Goal: Information Seeking & Learning: Learn about a topic

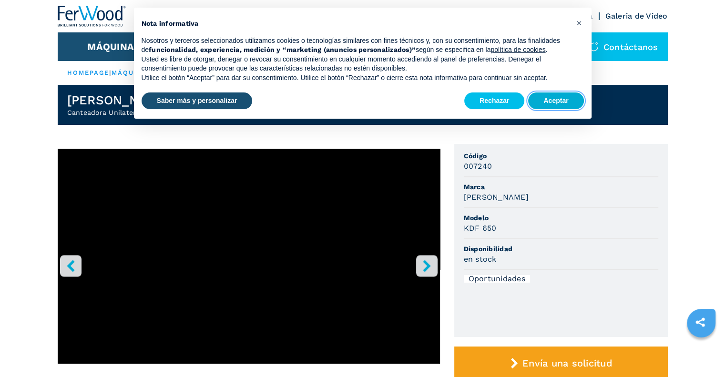
drag, startPoint x: 0, startPoint y: 0, endPoint x: 565, endPoint y: 98, distance: 573.1
click at [565, 98] on button "Aceptar" at bounding box center [555, 101] width 55 height 17
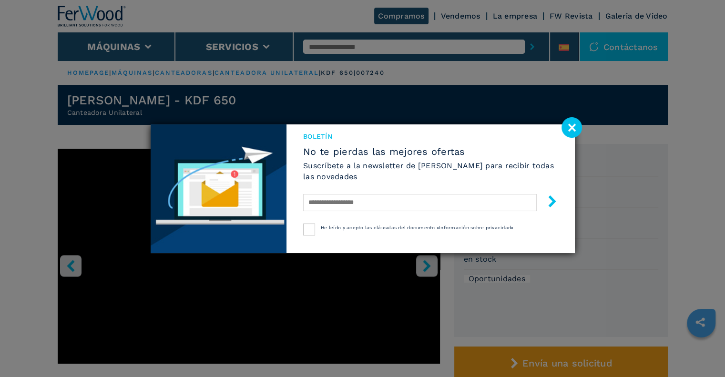
click at [359, 48] on div "Boletín No te pierdas las mejores ofertas Suscríbete a la newsletter de [PERSON…" at bounding box center [362, 188] width 725 height 377
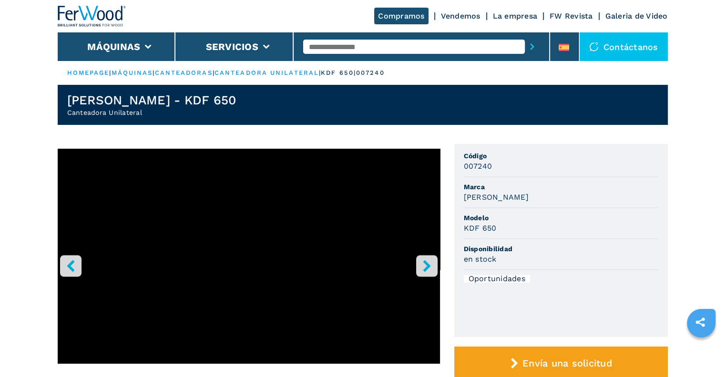
click at [336, 33] on div at bounding box center [422, 46] width 257 height 29
click at [330, 42] on input "text" at bounding box center [414, 47] width 222 height 14
click at [534, 313] on ul "Código 007240 [PERSON_NAME] Modelo KDF 650 Disponibilidad en stock Oportunidades" at bounding box center [561, 240] width 214 height 193
click at [448, 50] on input "******" at bounding box center [414, 47] width 222 height 14
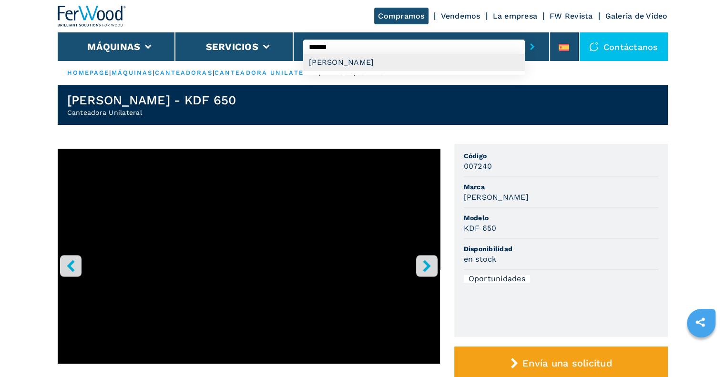
click at [370, 65] on div "[PERSON_NAME]" at bounding box center [414, 62] width 222 height 17
type input "******"
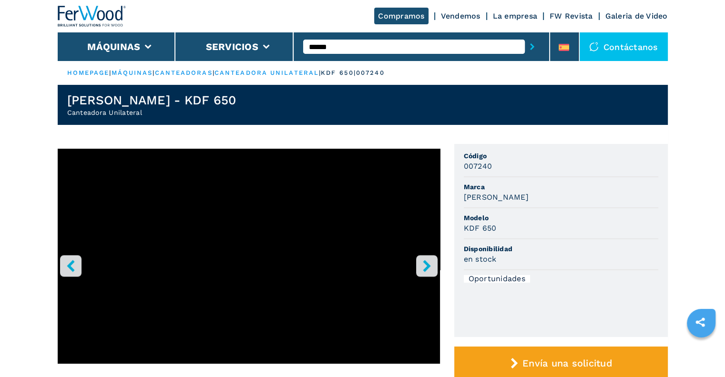
click at [532, 43] on icon "submit-button" at bounding box center [532, 46] width 4 height 7
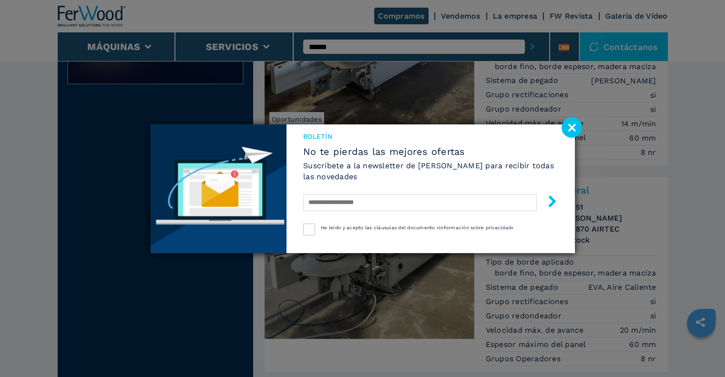
scroll to position [324, 0]
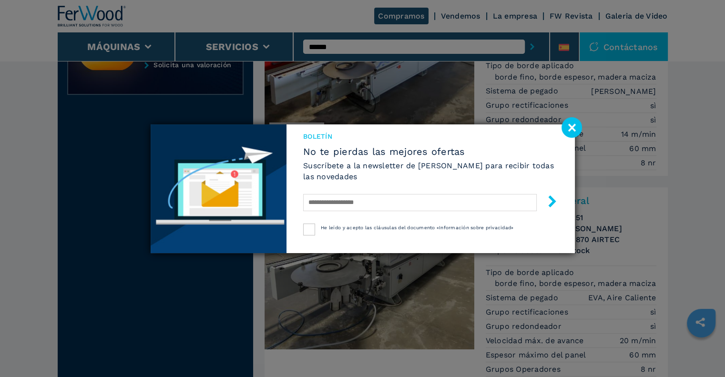
click at [574, 125] on image at bounding box center [572, 127] width 21 height 21
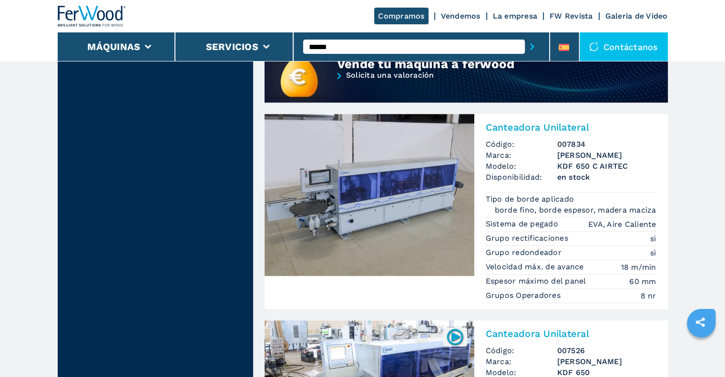
scroll to position [869, 0]
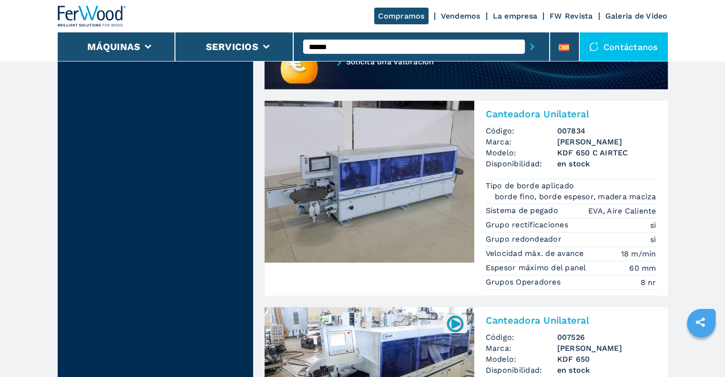
click at [366, 193] on img at bounding box center [370, 182] width 210 height 162
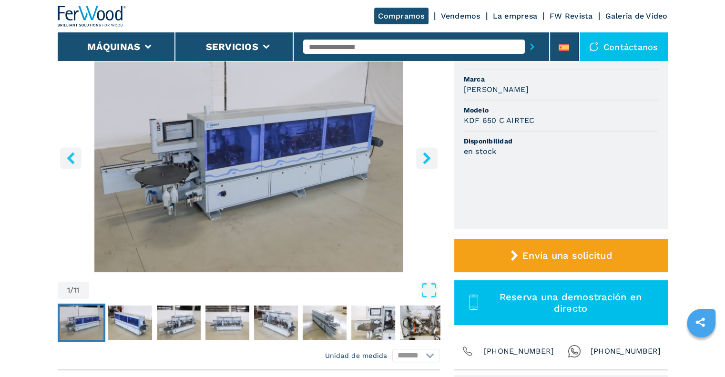
scroll to position [81, 0]
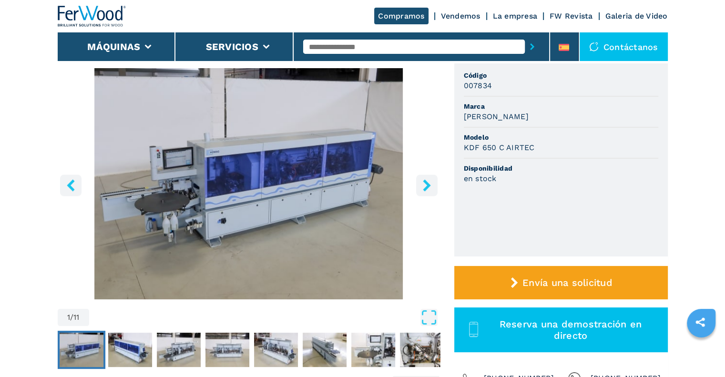
click at [429, 180] on icon "right-button" at bounding box center [427, 185] width 12 height 12
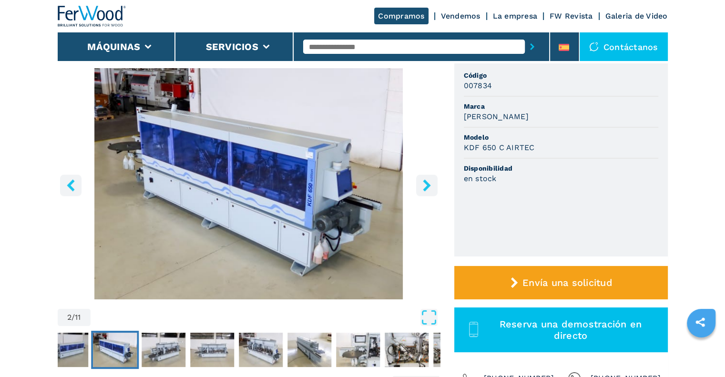
click at [429, 180] on icon "right-button" at bounding box center [427, 185] width 12 height 12
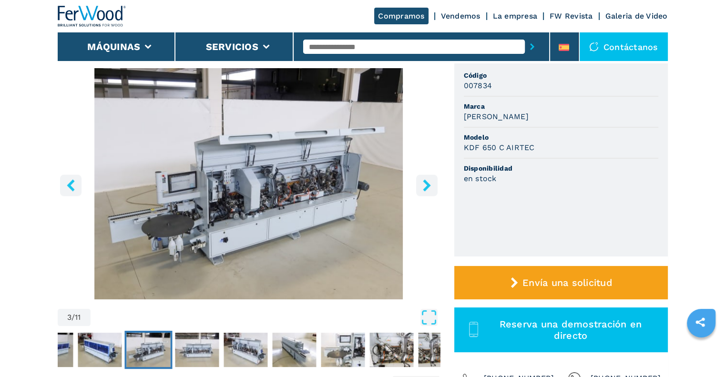
click at [429, 180] on icon "right-button" at bounding box center [427, 185] width 12 height 12
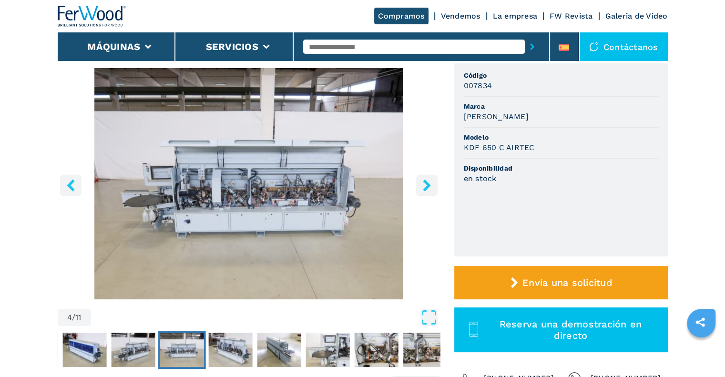
click at [429, 180] on icon "right-button" at bounding box center [427, 185] width 12 height 12
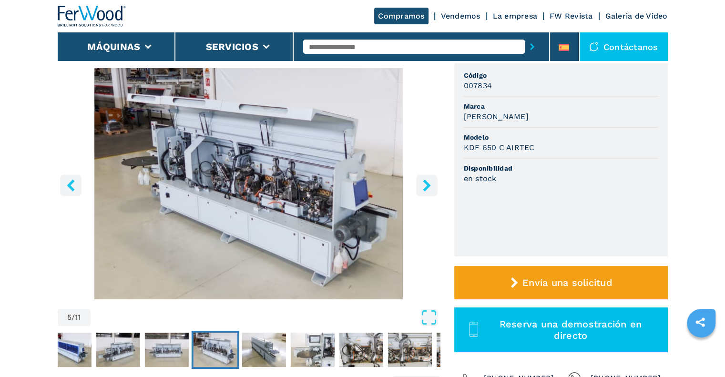
click at [429, 180] on icon "right-button" at bounding box center [427, 185] width 12 height 12
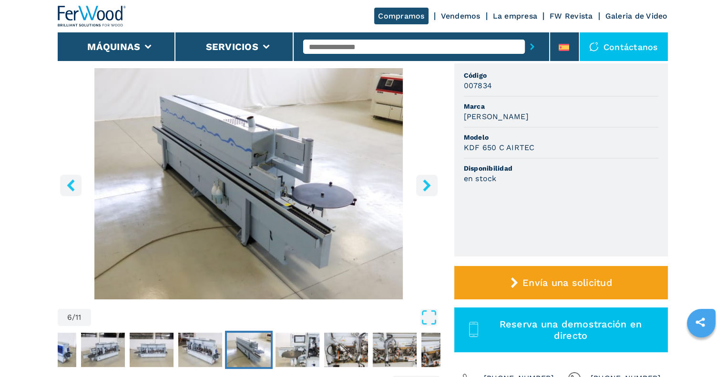
click at [429, 180] on icon "right-button" at bounding box center [427, 185] width 12 height 12
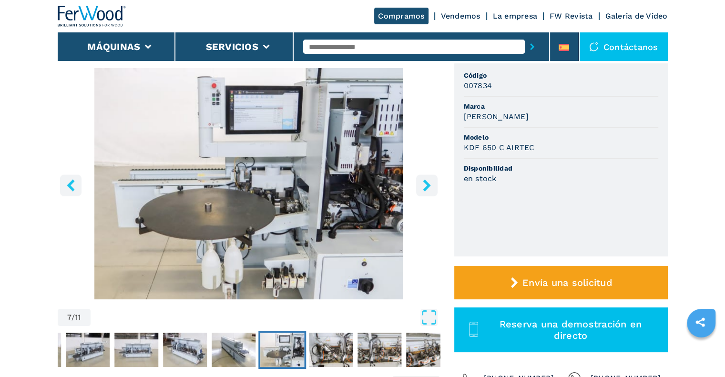
click at [305, 177] on img "Go to Slide 7" at bounding box center [249, 183] width 382 height 231
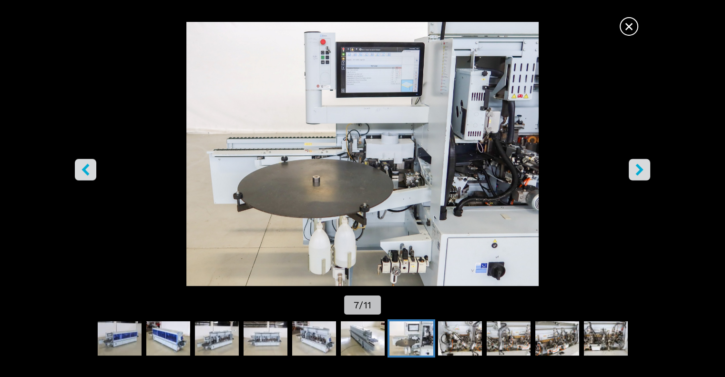
click at [620, 188] on img "Go to Slide 7" at bounding box center [362, 154] width 653 height 264
click at [648, 166] on button "right-button" at bounding box center [639, 169] width 21 height 21
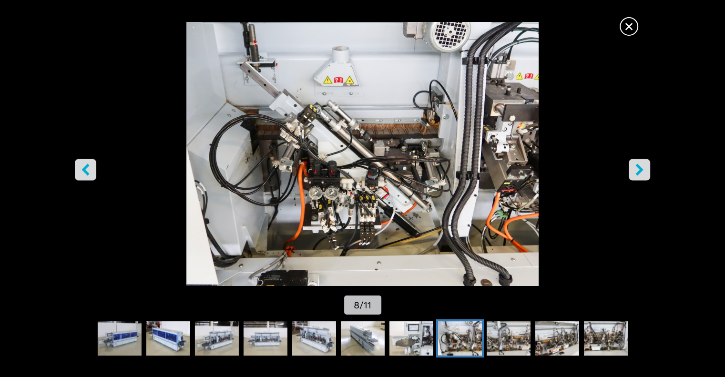
click at [648, 166] on button "right-button" at bounding box center [639, 169] width 21 height 21
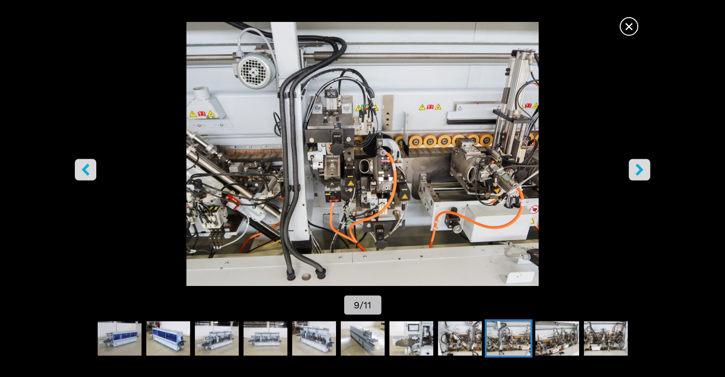
click at [648, 166] on button "right-button" at bounding box center [639, 169] width 21 height 21
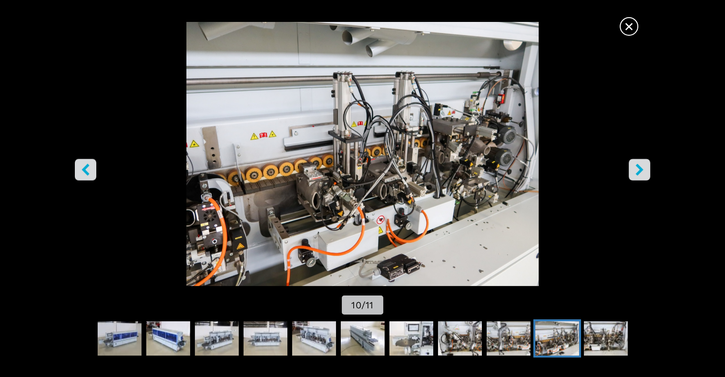
click at [648, 166] on button "right-button" at bounding box center [639, 169] width 21 height 21
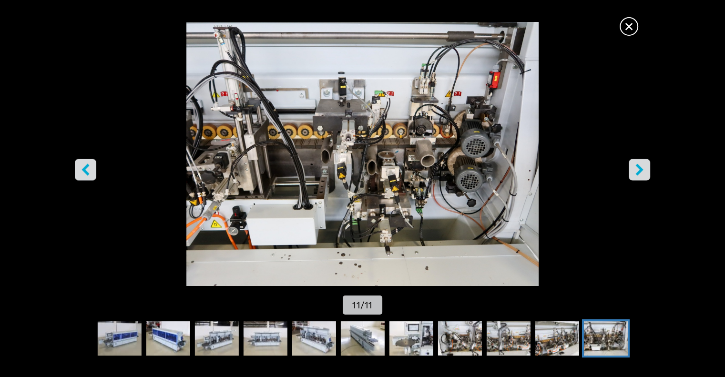
click at [648, 166] on button "right-button" at bounding box center [639, 169] width 21 height 21
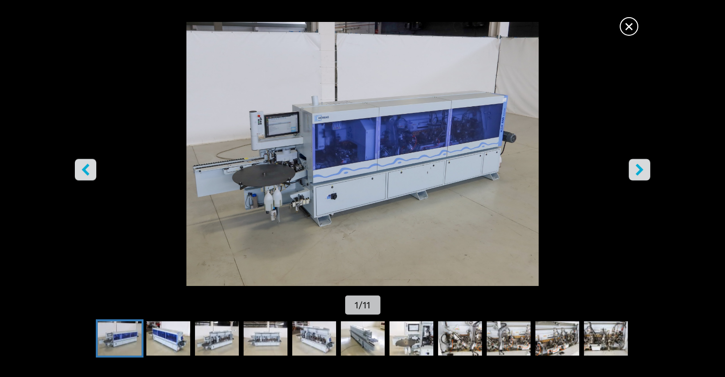
click at [648, 166] on button "right-button" at bounding box center [639, 169] width 21 height 21
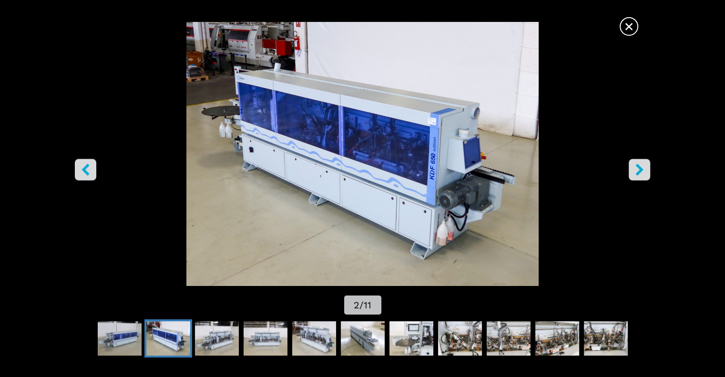
click at [648, 166] on button "right-button" at bounding box center [639, 169] width 21 height 21
click at [642, 166] on icon "right-button" at bounding box center [640, 170] width 12 height 12
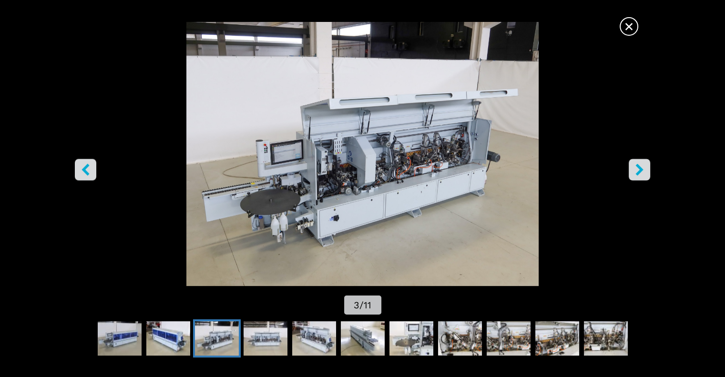
click at [642, 166] on icon "right-button" at bounding box center [640, 170] width 12 height 12
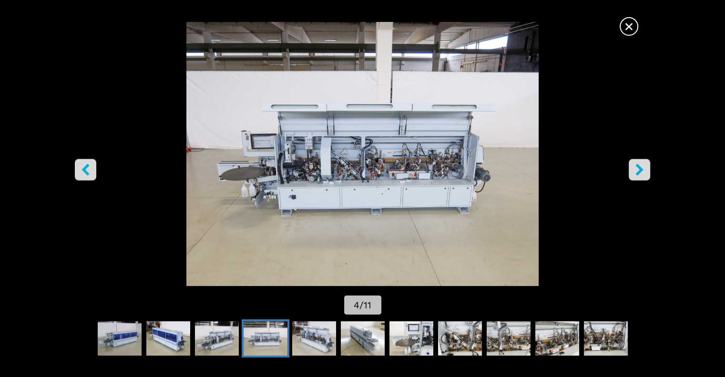
click at [642, 166] on icon "right-button" at bounding box center [640, 170] width 12 height 12
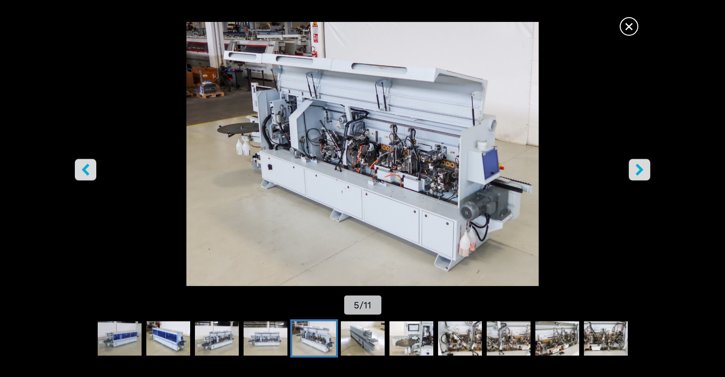
click at [642, 166] on icon "right-button" at bounding box center [640, 170] width 12 height 12
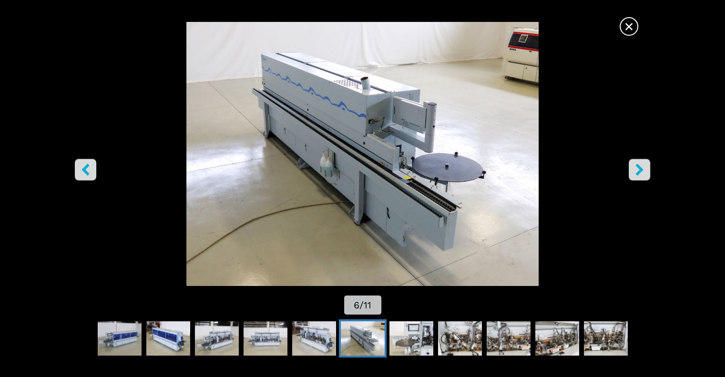
click at [642, 166] on icon "right-button" at bounding box center [640, 170] width 12 height 12
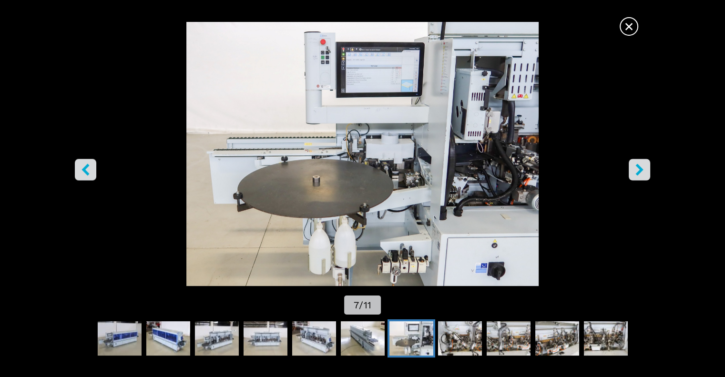
click at [642, 166] on icon "right-button" at bounding box center [640, 170] width 12 height 12
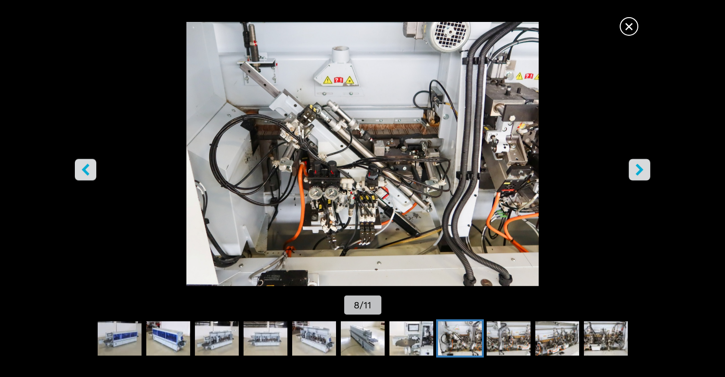
click at [642, 166] on icon "right-button" at bounding box center [640, 170] width 12 height 12
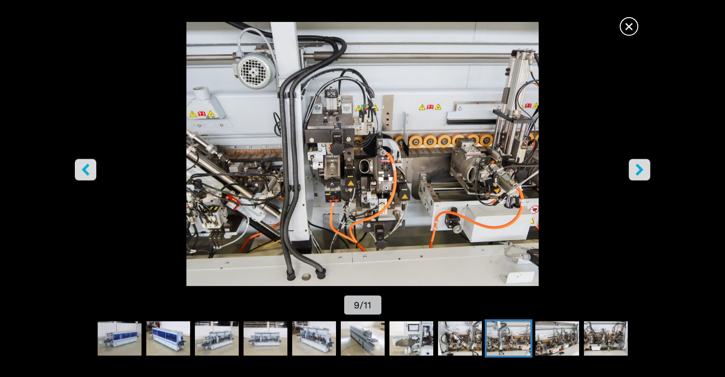
click at [642, 166] on icon "right-button" at bounding box center [640, 170] width 12 height 12
